Goal: Information Seeking & Learning: Compare options

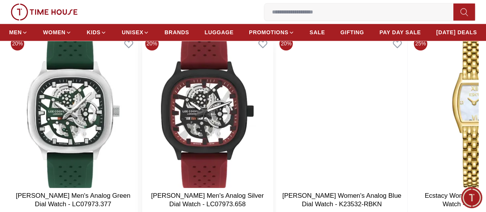
scroll to position [346, 0]
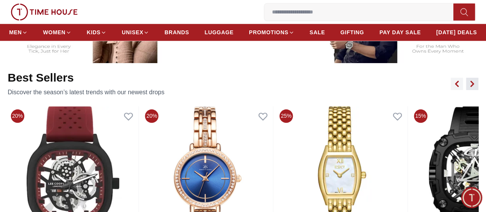
click at [471, 86] on icon "button" at bounding box center [472, 83] width 2 height 5
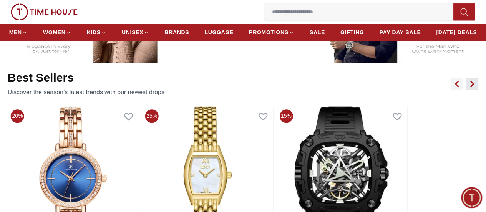
click at [471, 86] on icon "button" at bounding box center [472, 83] width 2 height 5
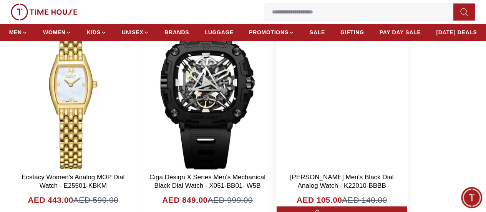
scroll to position [385, 0]
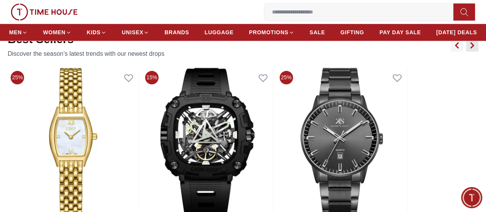
click at [469, 48] on icon "button" at bounding box center [472, 45] width 6 height 6
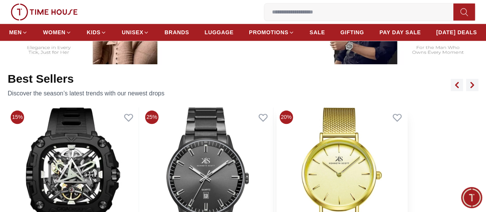
scroll to position [308, 0]
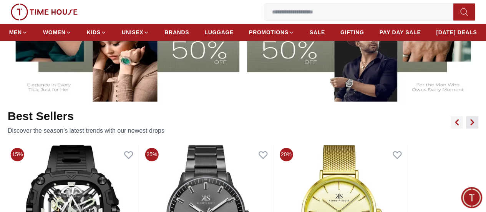
click at [469, 125] on icon "button" at bounding box center [472, 122] width 6 height 6
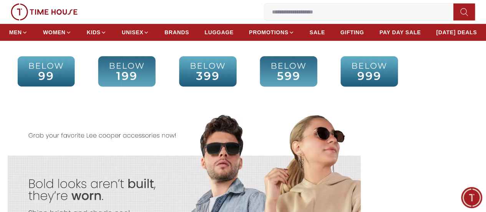
scroll to position [1538, 0]
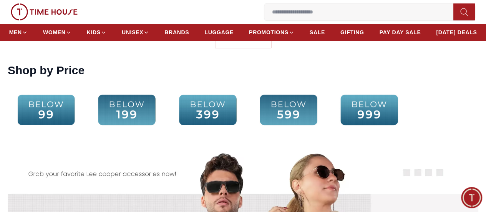
click at [164, 109] on img at bounding box center [126, 110] width 77 height 50
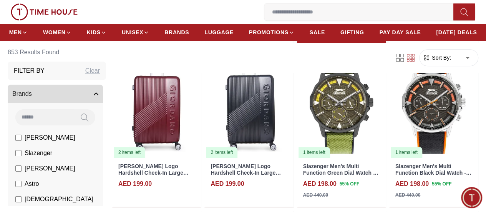
scroll to position [231, 0]
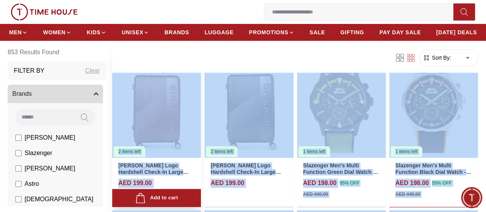
drag, startPoint x: 471, startPoint y: 203, endPoint x: 200, endPoint y: 128, distance: 281.3
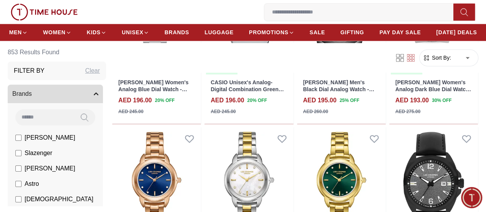
scroll to position [654, 0]
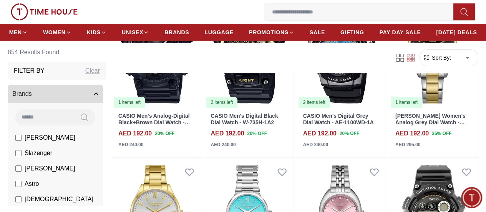
scroll to position [1346, 0]
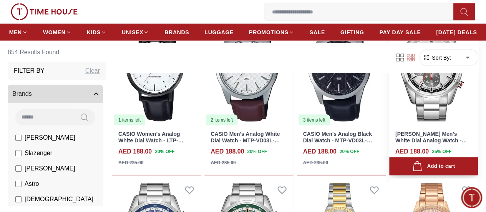
scroll to position [2307, 0]
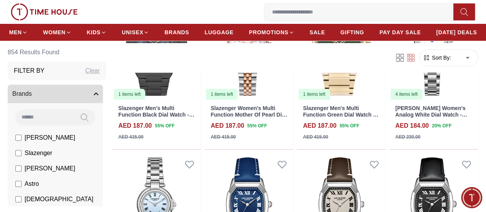
scroll to position [2922, 0]
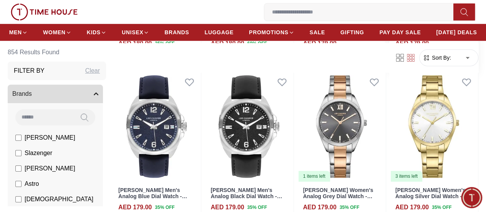
scroll to position [4653, 0]
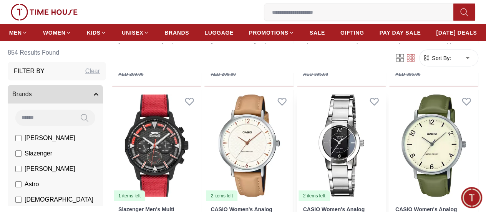
scroll to position [5152, 0]
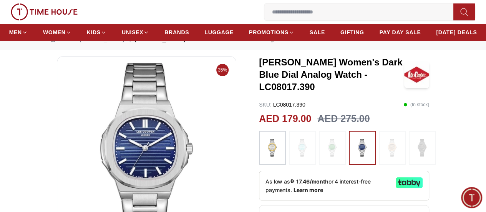
scroll to position [38, 0]
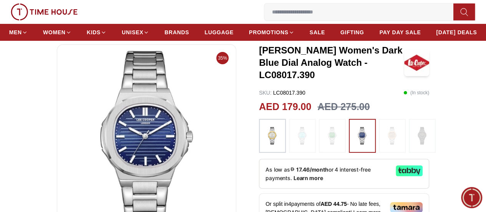
click at [270, 149] on img at bounding box center [272, 136] width 19 height 26
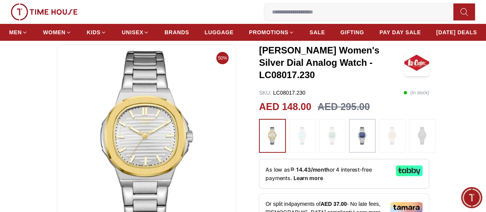
click at [365, 149] on img at bounding box center [362, 136] width 19 height 26
